Goal: Navigation & Orientation: Find specific page/section

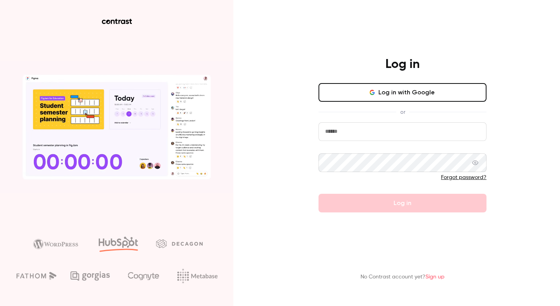
click at [340, 94] on button "Log in with Google" at bounding box center [402, 92] width 168 height 19
